Goal: Information Seeking & Learning: Learn about a topic

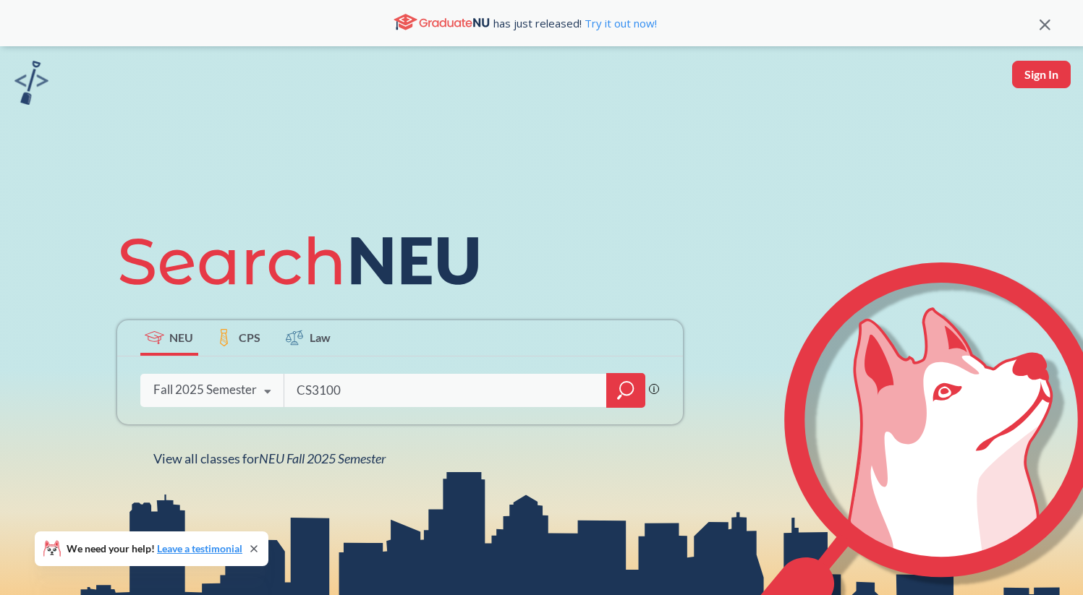
type input "CS3100"
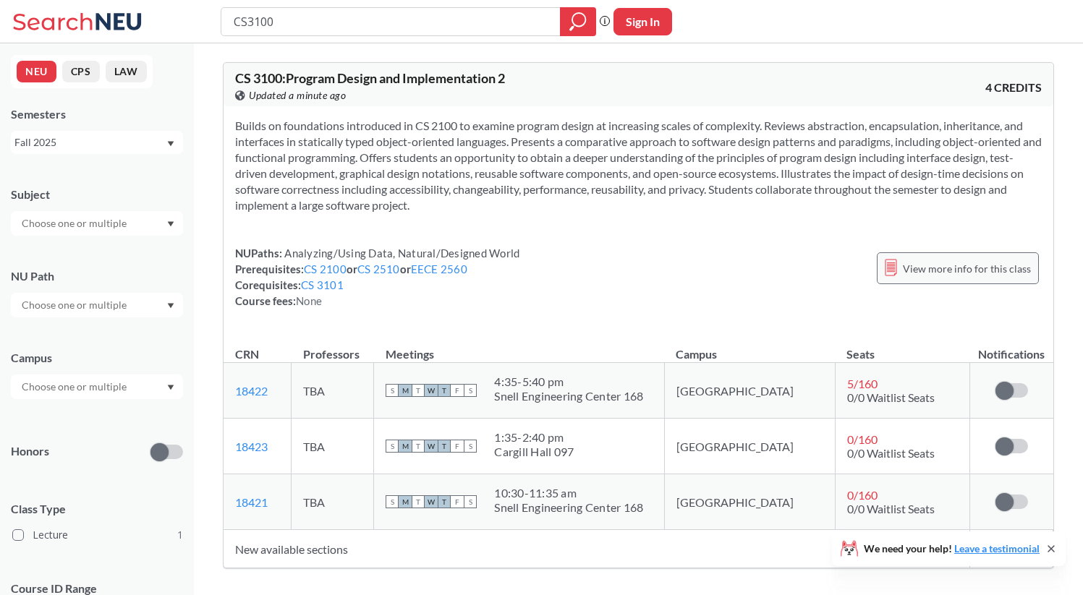
click at [918, 260] on span "View more info for this class" at bounding box center [967, 269] width 128 height 18
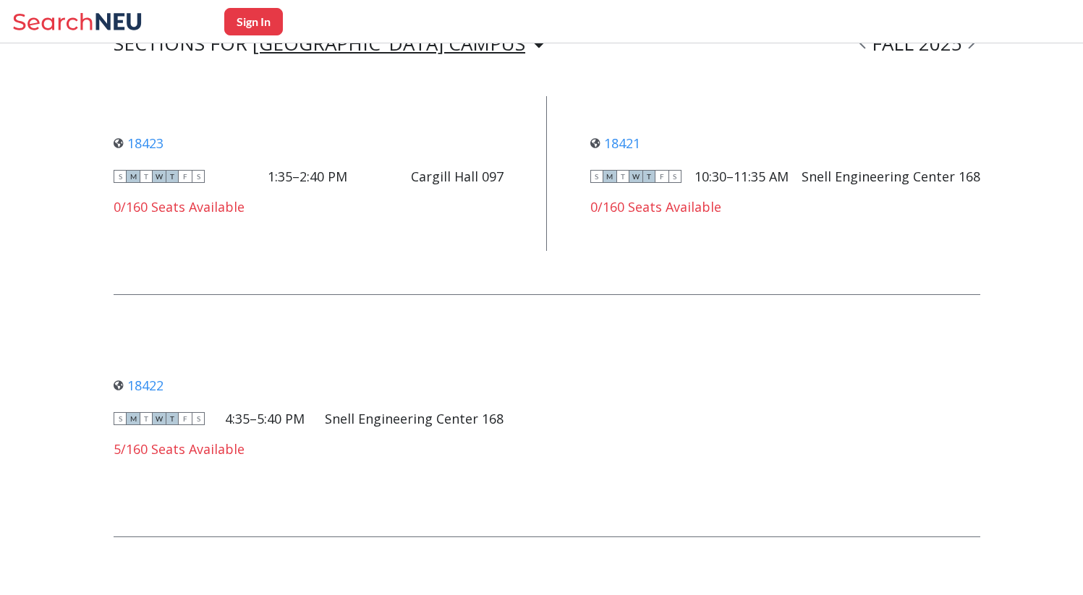
scroll to position [802, 0]
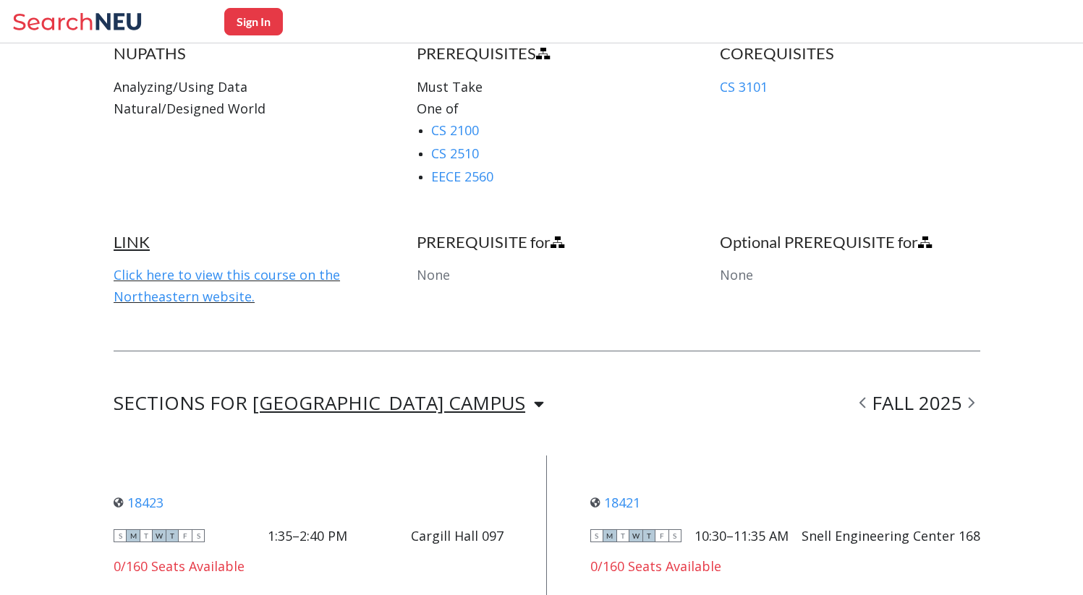
click at [335, 395] on div "[GEOGRAPHIC_DATA] CAMPUS" at bounding box center [388, 403] width 273 height 16
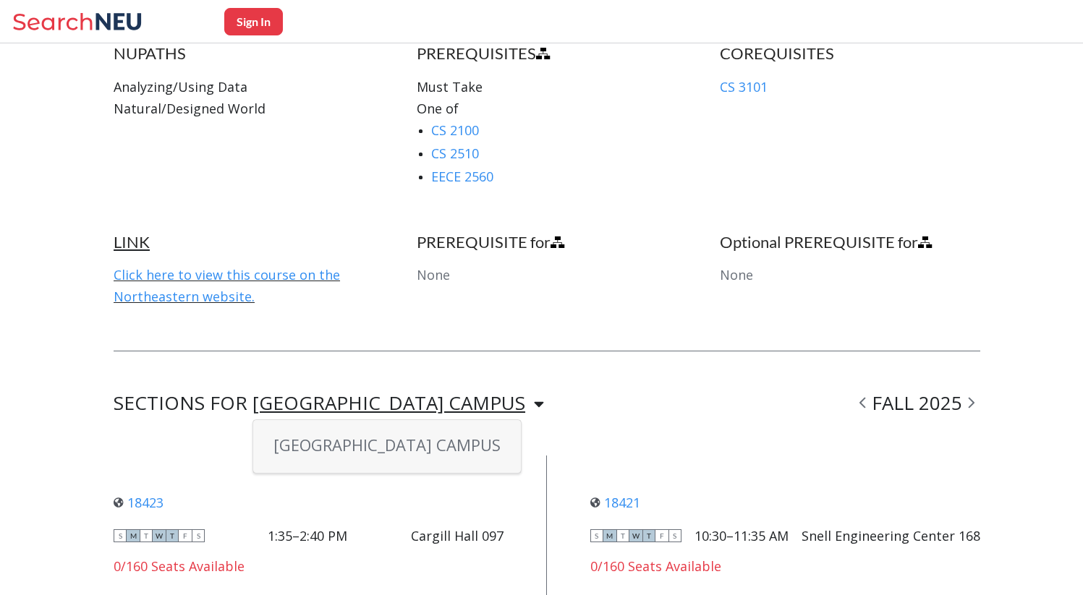
click at [350, 395] on div "[GEOGRAPHIC_DATA] CAMPUS" at bounding box center [388, 403] width 273 height 16
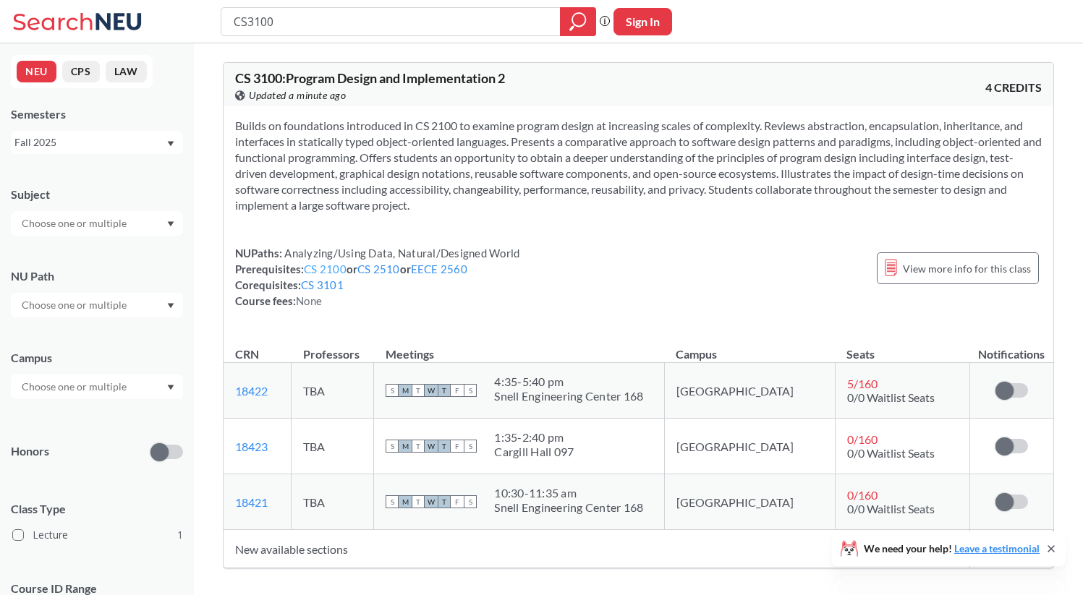
click at [312, 269] on link "CS 2100" at bounding box center [325, 269] width 43 height 13
click at [250, 20] on input "CS3100" at bounding box center [391, 21] width 318 height 25
type input "CS4100"
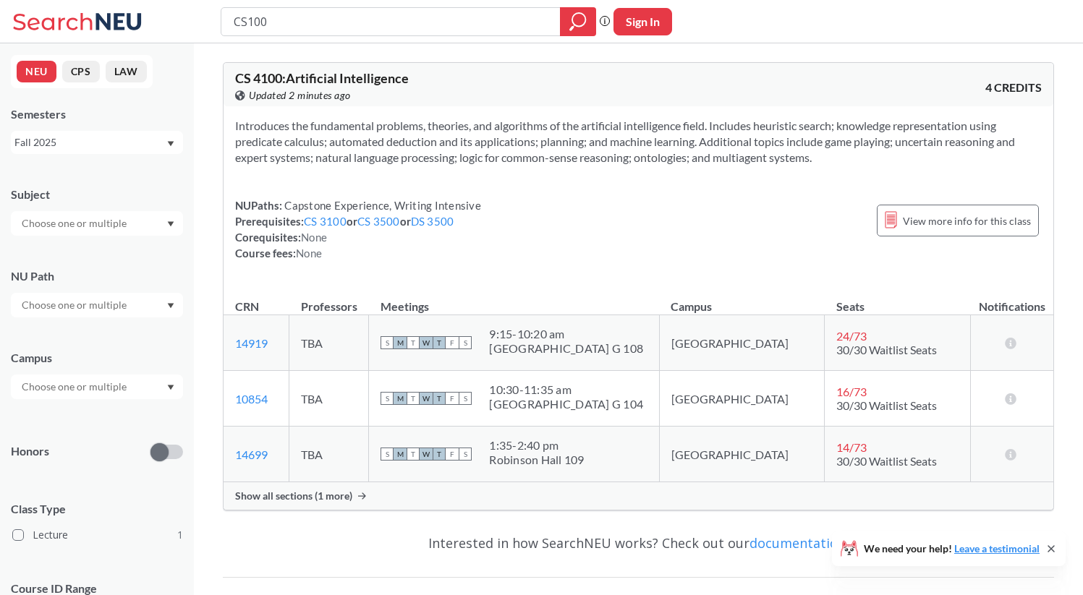
type input "CS5100"
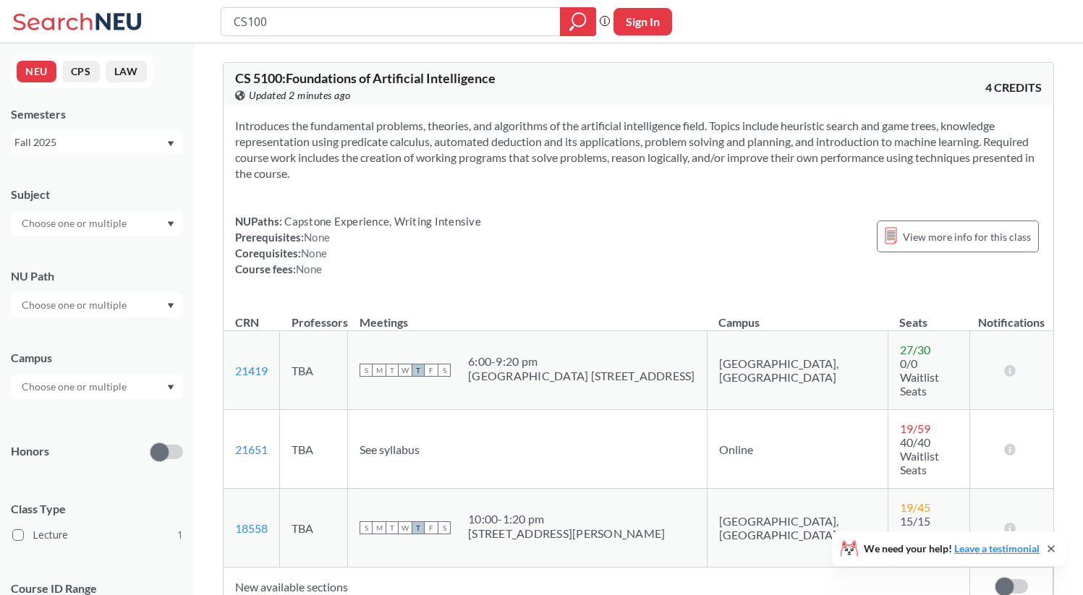
type input "CS6100"
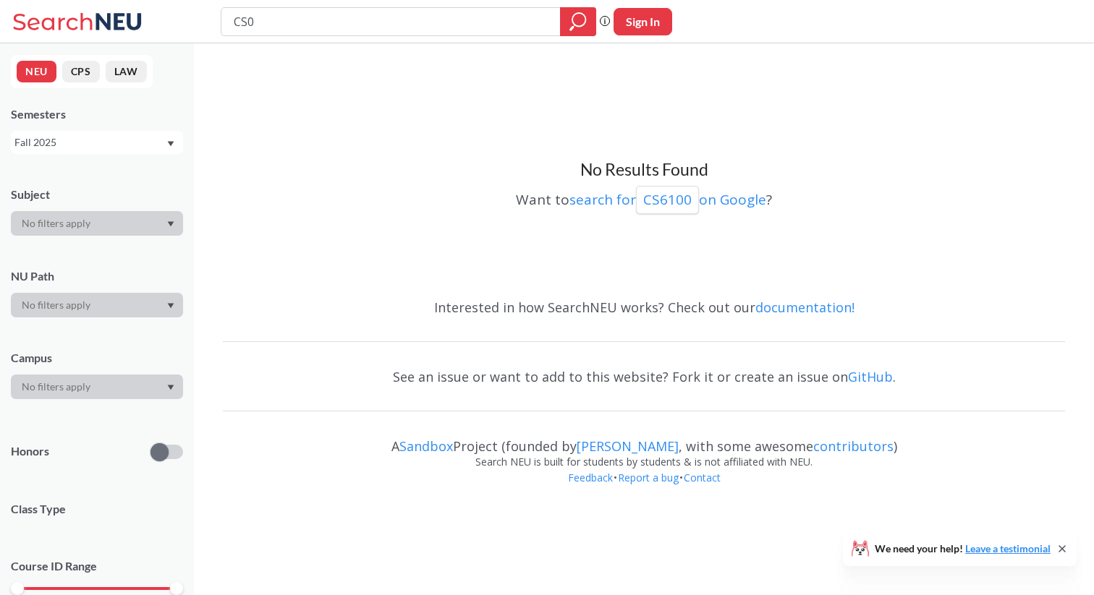
type input "CS"
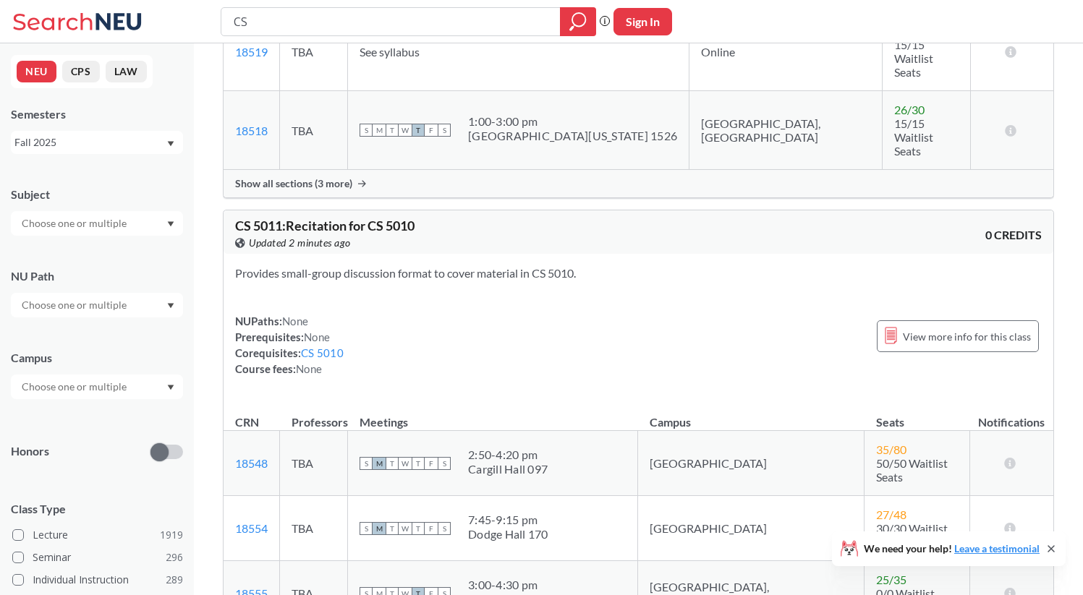
scroll to position [3896, 0]
